Goal: Task Accomplishment & Management: Use online tool/utility

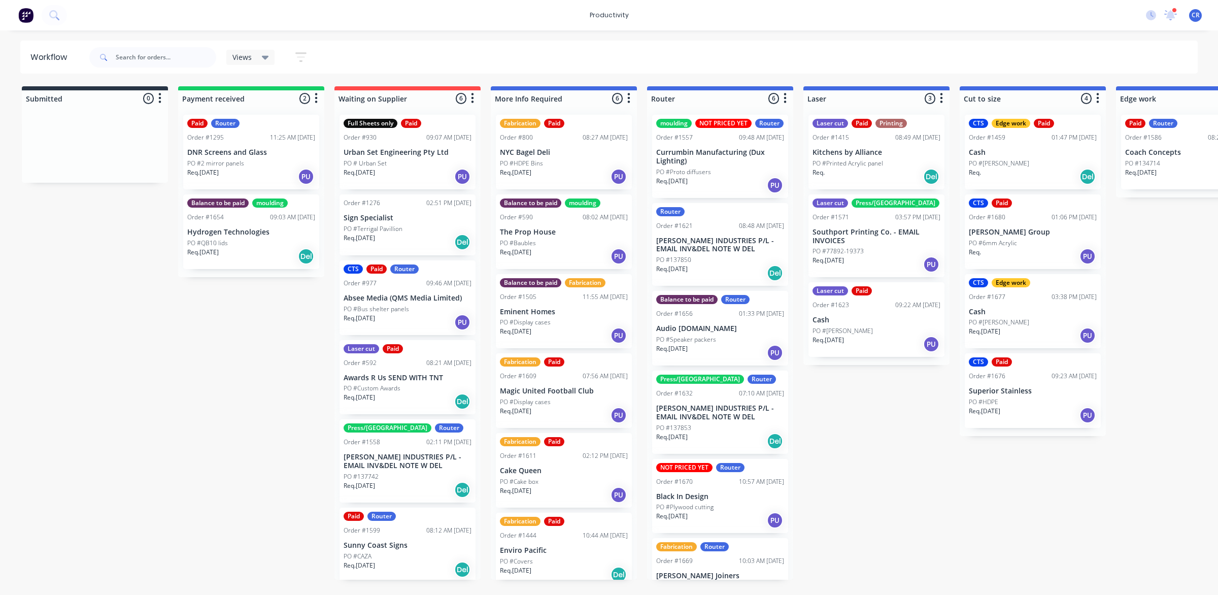
click at [702, 344] on p "PO #Speaker packers" at bounding box center [686, 339] width 60 height 9
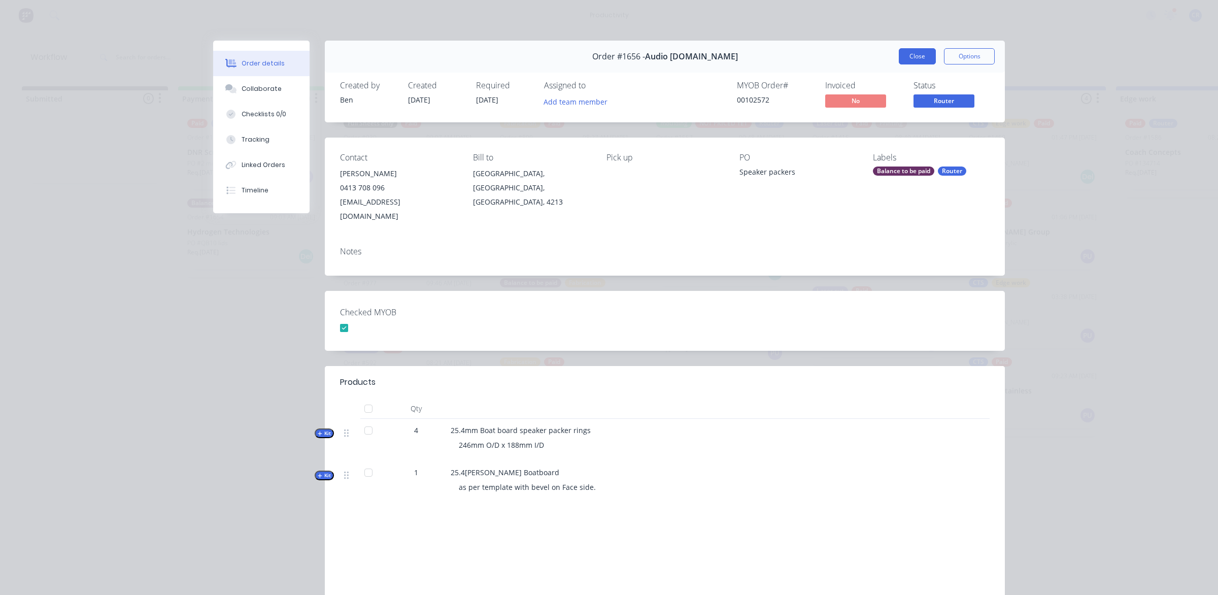
click at [909, 55] on button "Close" at bounding box center [917, 56] width 37 height 16
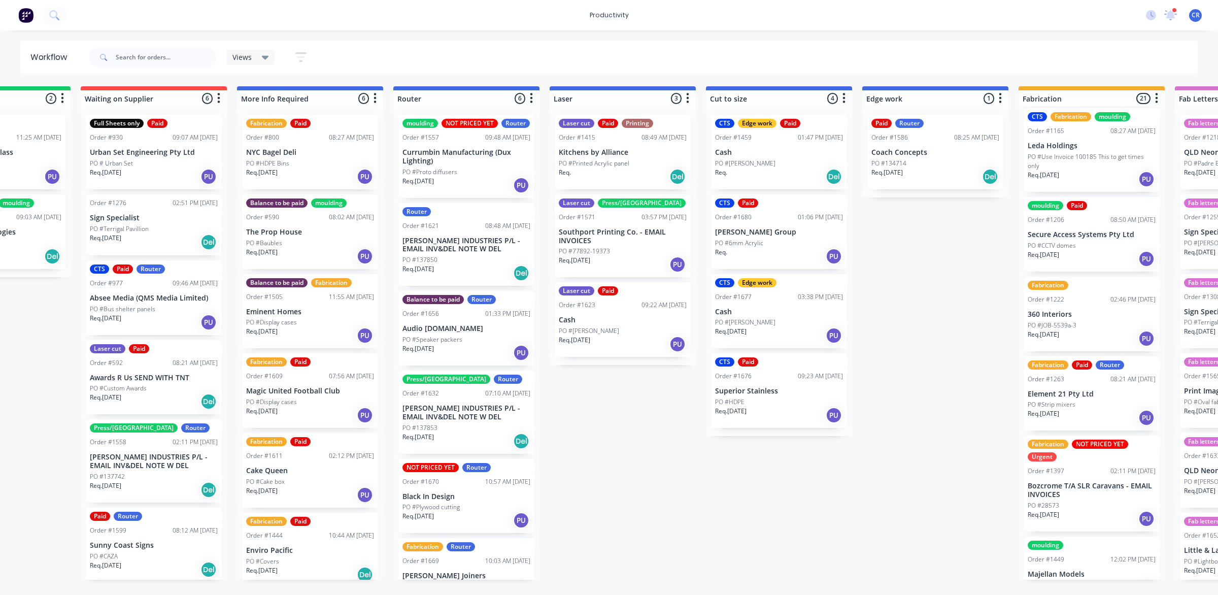
scroll to position [317, 0]
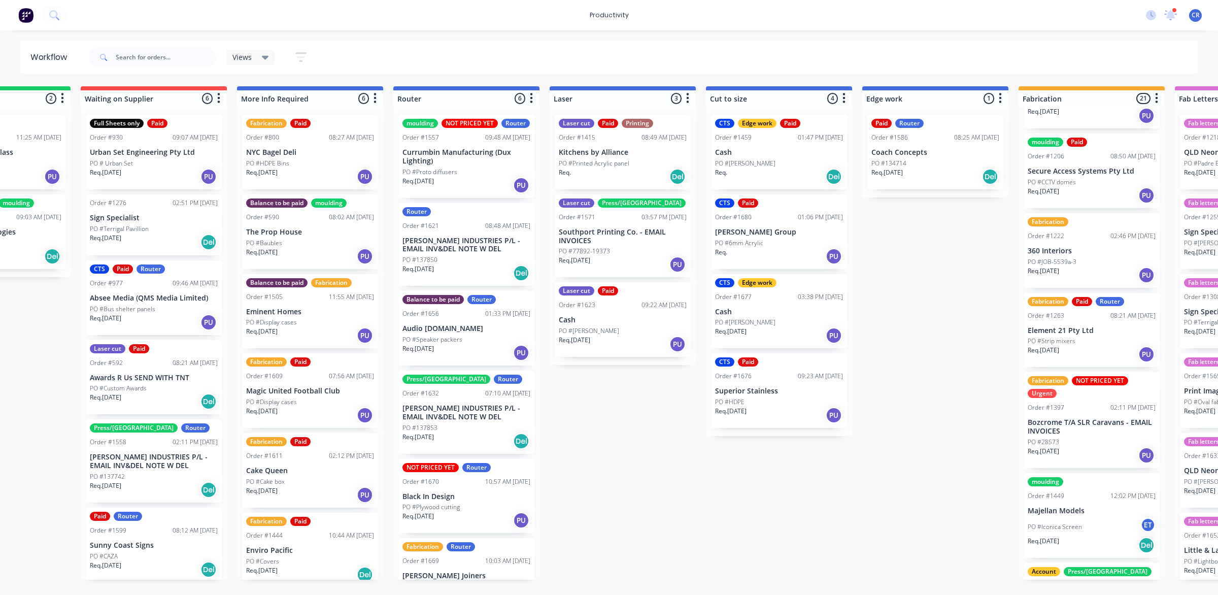
click at [1095, 346] on div "Req. [DATE] PU" at bounding box center [1092, 354] width 128 height 17
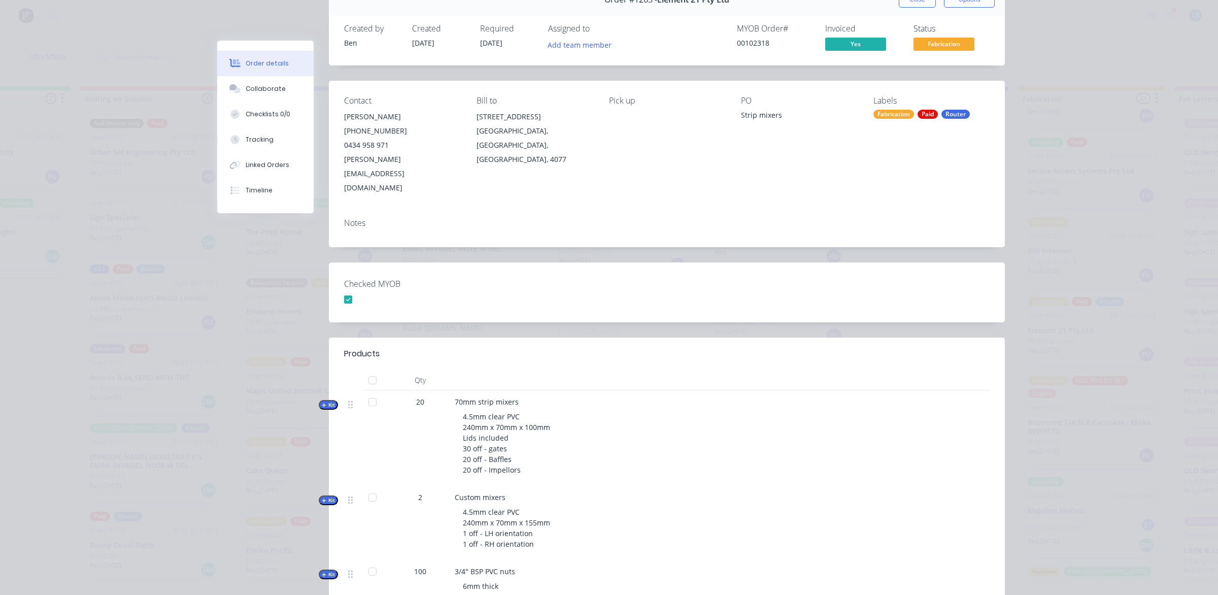
scroll to position [0, 0]
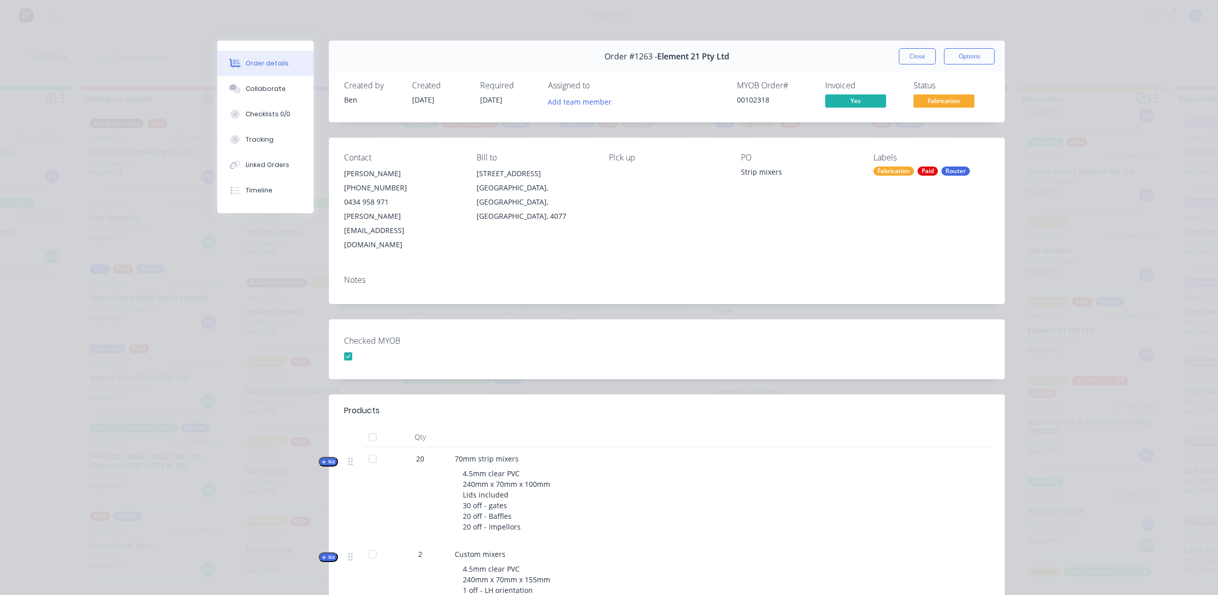
click at [902, 57] on button "Close" at bounding box center [917, 56] width 37 height 16
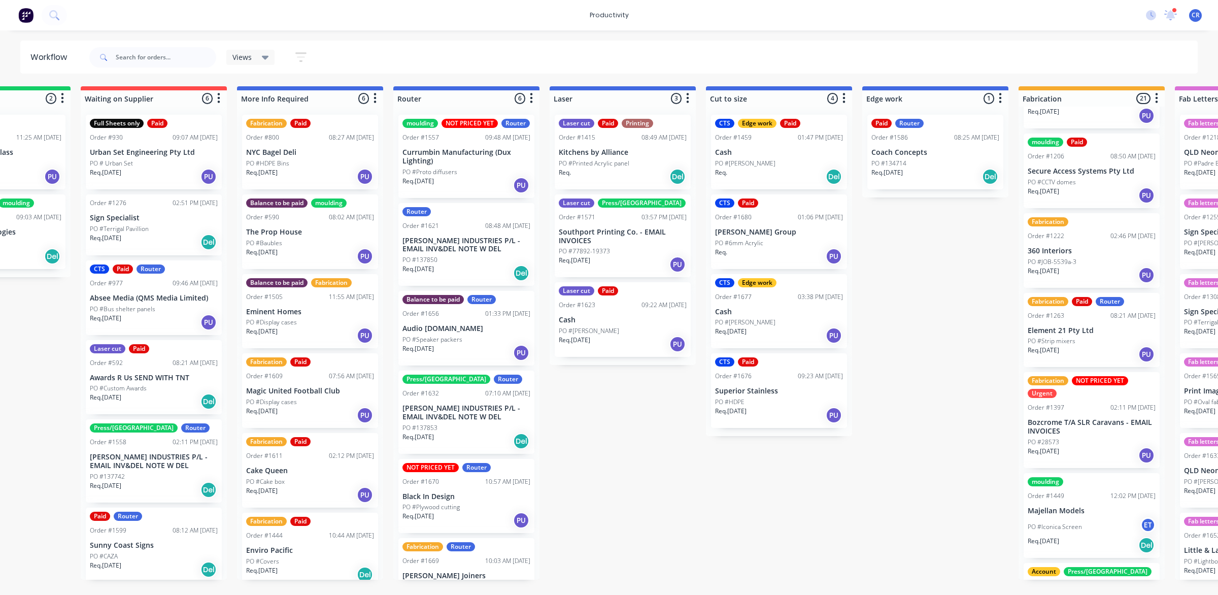
click at [1077, 337] on div "PO #Strip mixers" at bounding box center [1092, 341] width 128 height 9
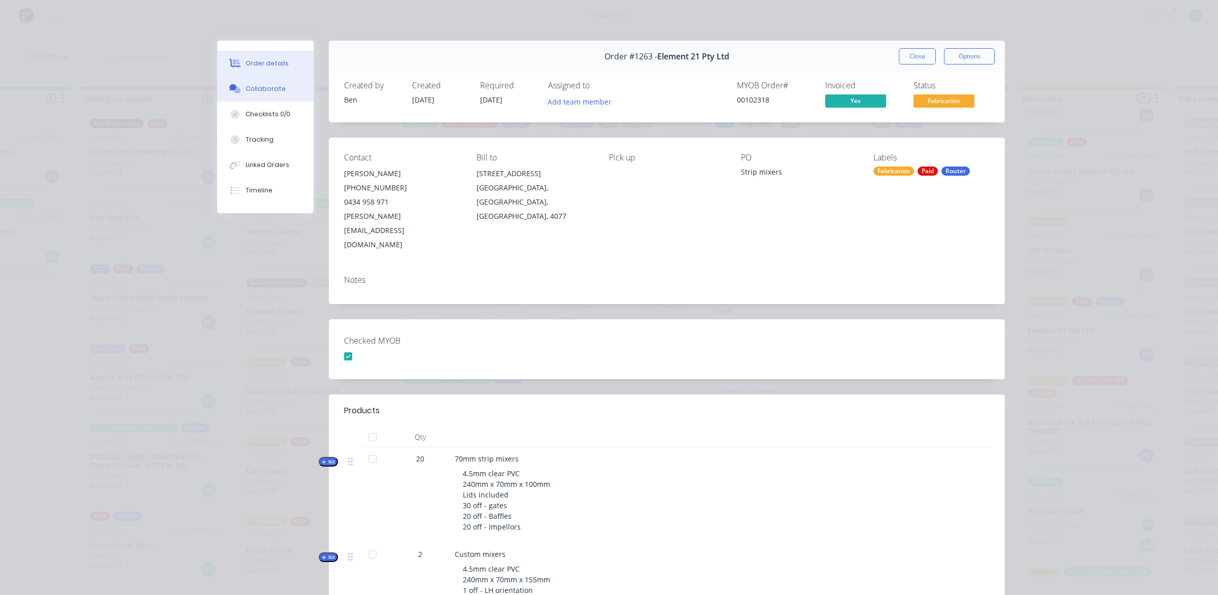
click at [261, 90] on div "Collaborate" at bounding box center [266, 88] width 40 height 9
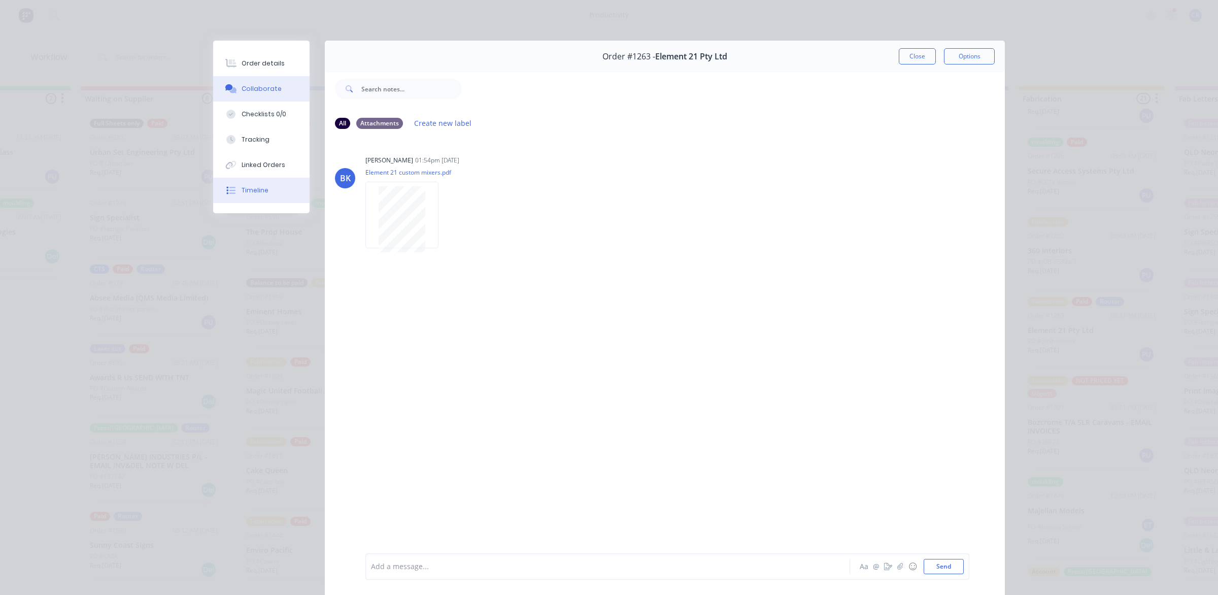
click at [276, 187] on button "Timeline" at bounding box center [261, 190] width 96 height 25
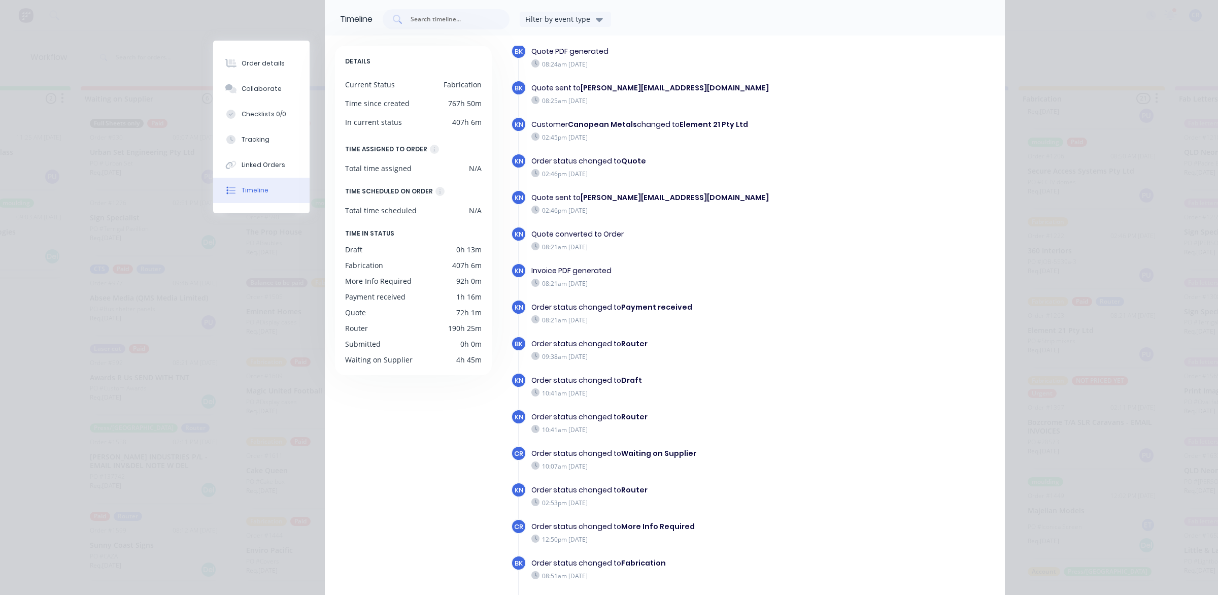
scroll to position [138, 0]
